Goal: Check status: Check status

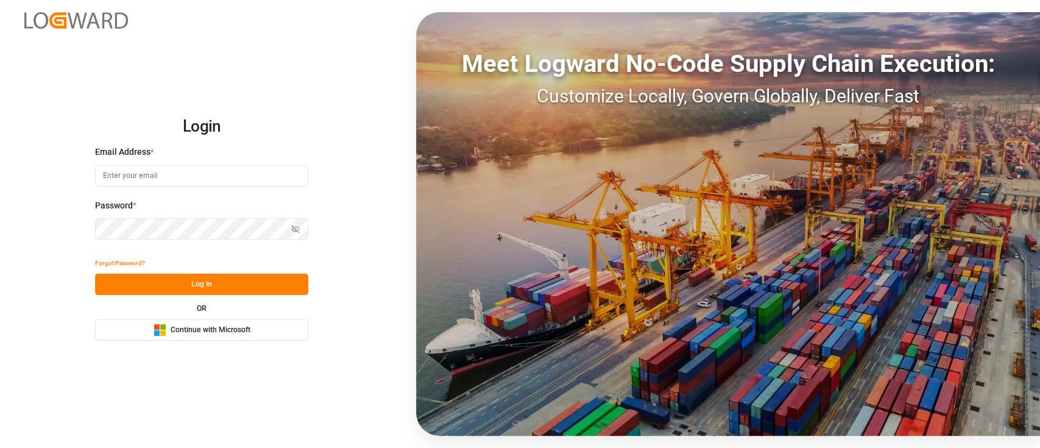
click at [269, 327] on button "Microsoft Logo Continue with Microsoft" at bounding box center [201, 329] width 213 height 21
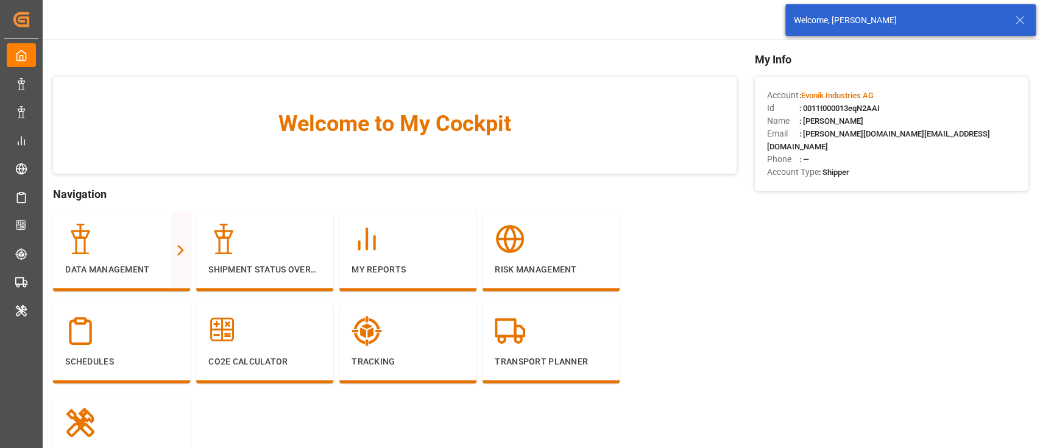
click at [1025, 26] on icon at bounding box center [1019, 20] width 15 height 15
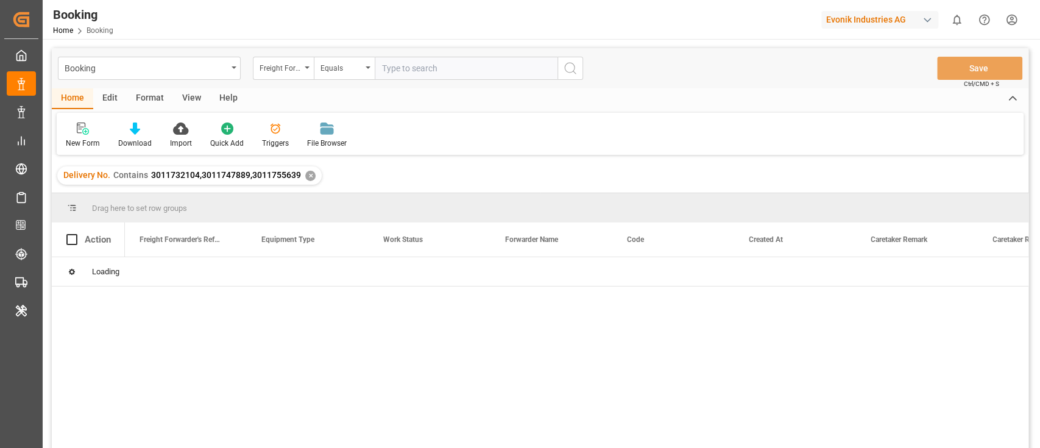
click at [178, 90] on div "View" at bounding box center [191, 98] width 37 height 21
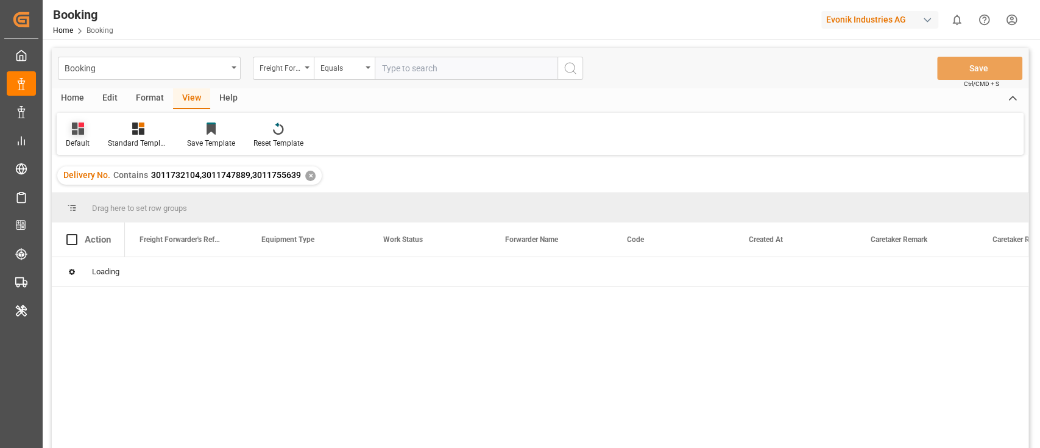
click at [67, 123] on div at bounding box center [78, 128] width 24 height 13
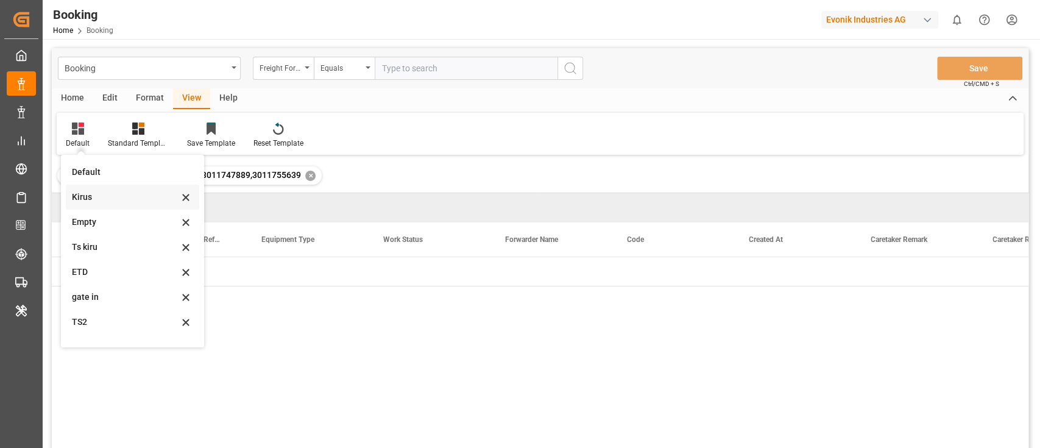
click at [101, 188] on div "Kirus" at bounding box center [132, 197] width 133 height 25
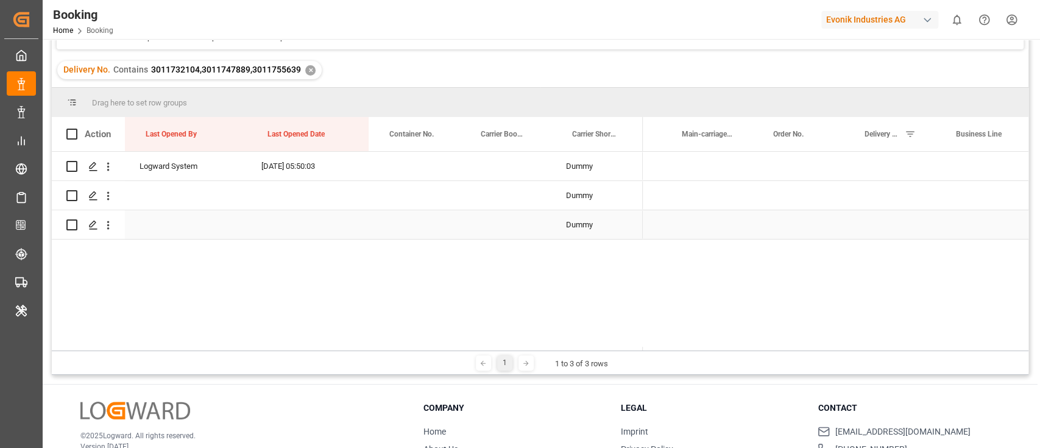
scroll to position [0, 597]
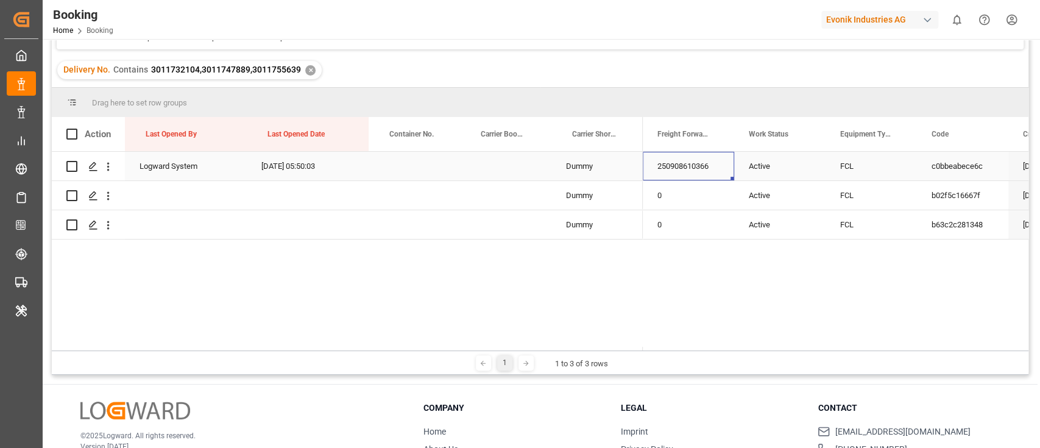
click at [707, 174] on div "250908610366" at bounding box center [688, 166] width 91 height 29
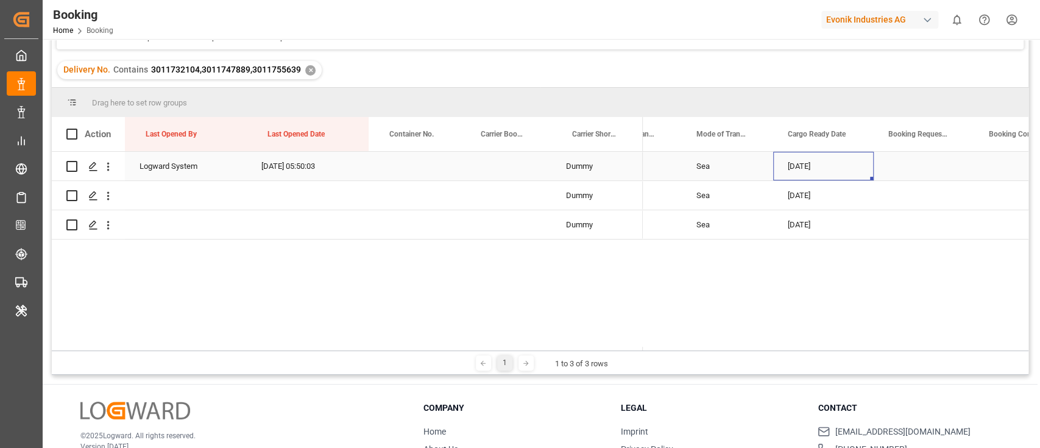
click at [824, 173] on div "[DATE]" at bounding box center [823, 166] width 101 height 29
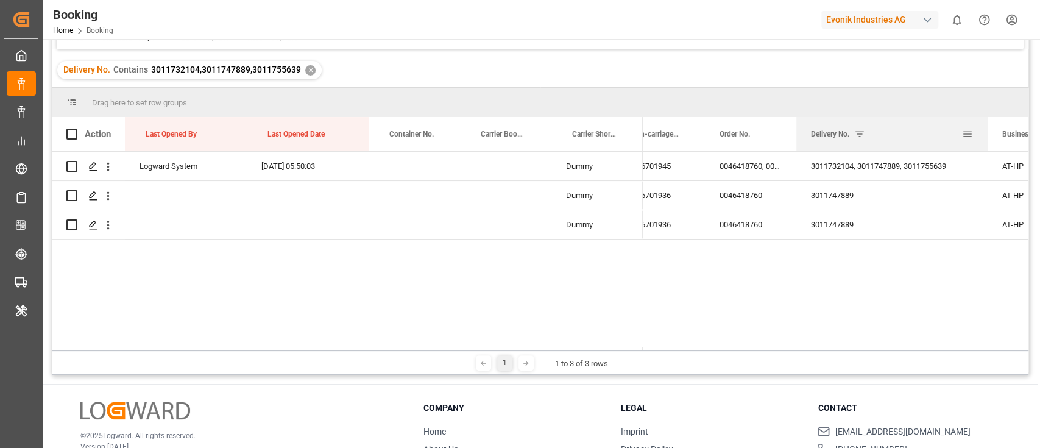
drag, startPoint x: 884, startPoint y: 127, endPoint x: 984, endPoint y: 127, distance: 99.9
click at [985, 127] on div at bounding box center [987, 134] width 5 height 34
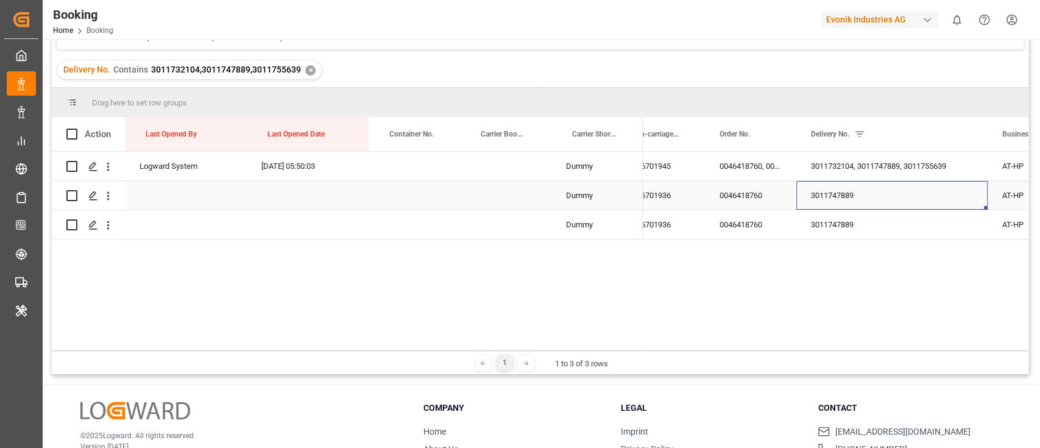
click at [877, 194] on div "3011747889" at bounding box center [891, 195] width 191 height 29
